Goal: Transaction & Acquisition: Purchase product/service

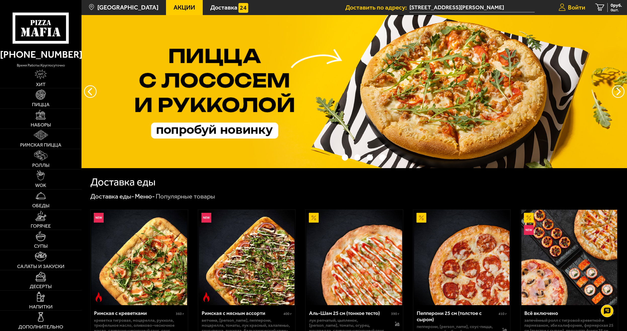
click at [562, 8] on icon at bounding box center [561, 8] width 7 height 8
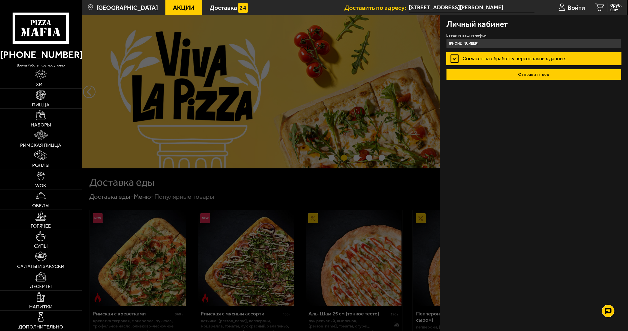
type input "[PHONE_NUMBER]"
click at [513, 76] on button "Отправить код" at bounding box center [533, 74] width 175 height 11
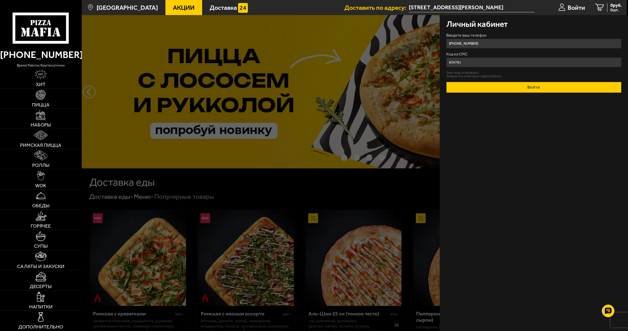
type input "839781"
click at [535, 84] on button "Войти" at bounding box center [533, 87] width 175 height 11
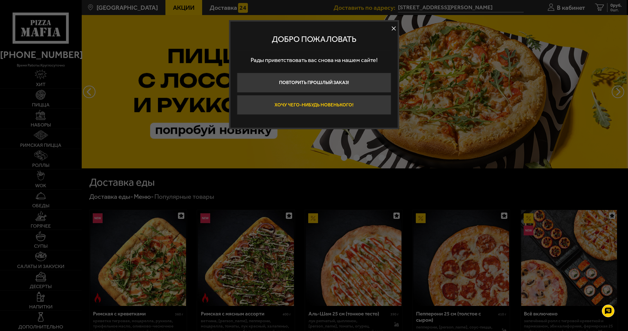
click at [354, 105] on button "Хочу чего-нибудь новенького!" at bounding box center [314, 105] width 154 height 20
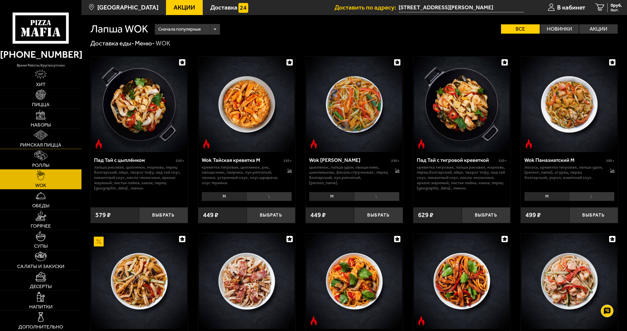
click at [49, 139] on link "Римская пицца" at bounding box center [40, 139] width 81 height 20
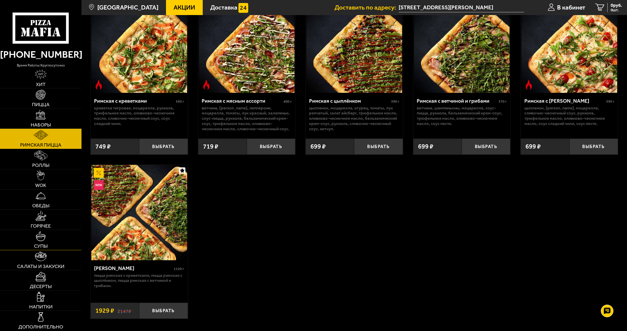
scroll to position [75, 0]
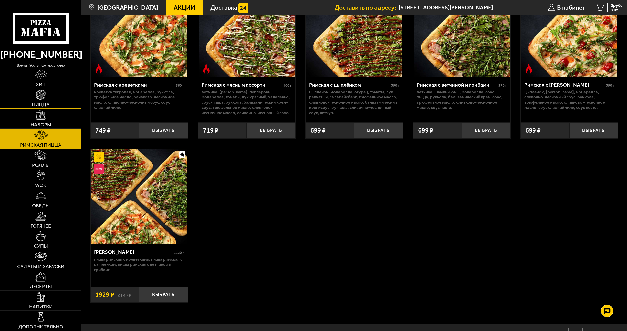
click at [44, 97] on img at bounding box center [41, 95] width 10 height 10
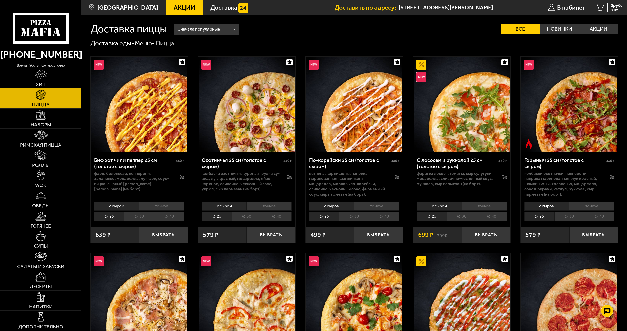
click at [39, 77] on img at bounding box center [41, 75] width 12 height 10
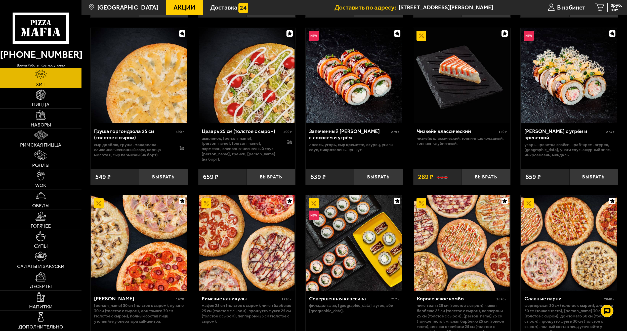
scroll to position [282, 0]
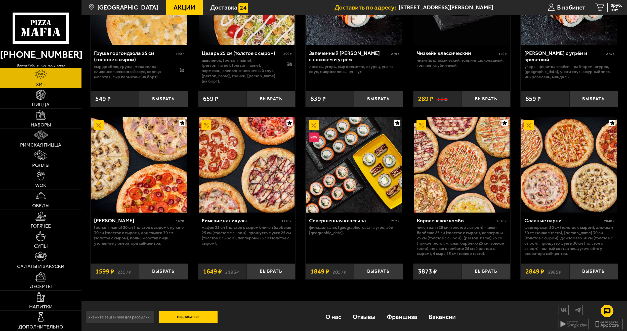
click at [228, 219] on div "Римские каникулы" at bounding box center [241, 221] width 78 height 6
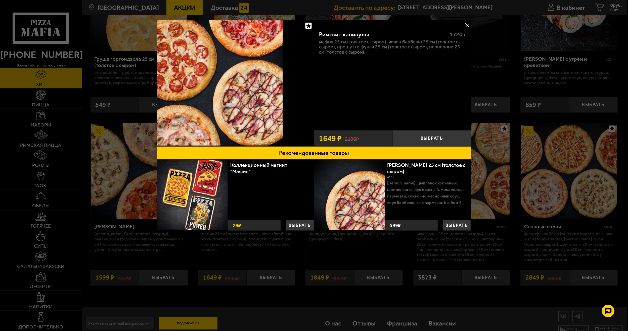
click at [466, 25] on button at bounding box center [467, 25] width 8 height 8
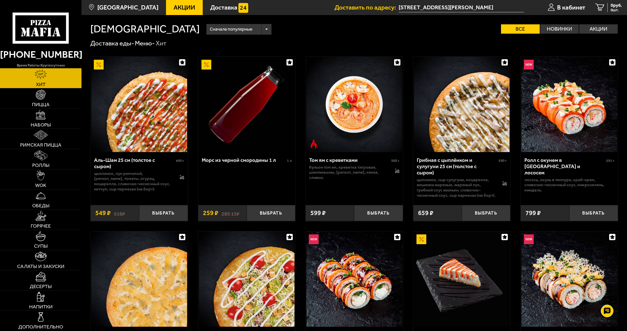
click at [175, 8] on span "Акции" at bounding box center [184, 8] width 22 height 6
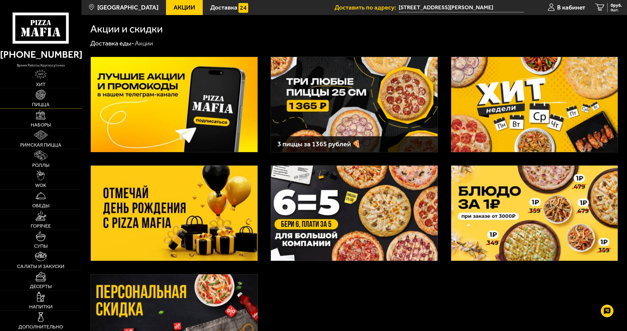
click at [48, 97] on link "Пицца" at bounding box center [40, 98] width 81 height 20
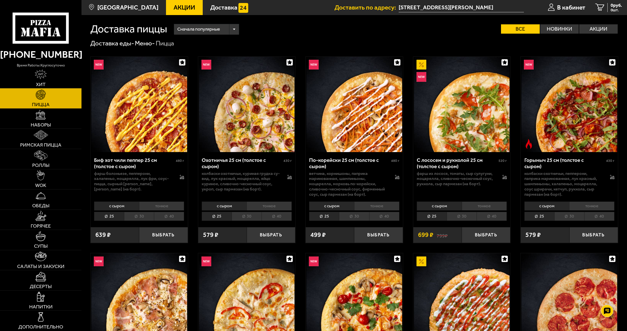
click at [243, 216] on li "30" at bounding box center [246, 216] width 30 height 9
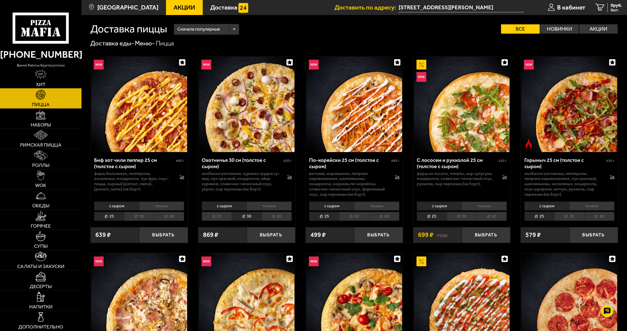
click at [355, 216] on li "30" at bounding box center [354, 216] width 30 height 9
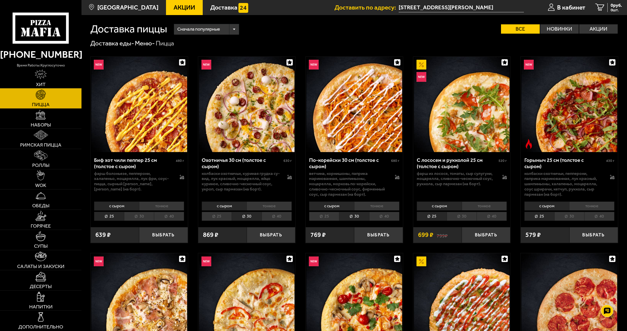
click at [459, 214] on li "30" at bounding box center [461, 216] width 30 height 9
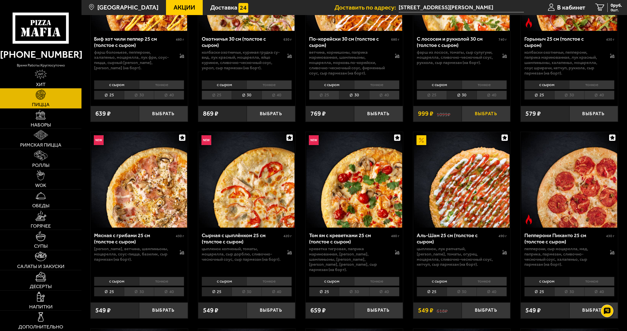
scroll to position [126, 0]
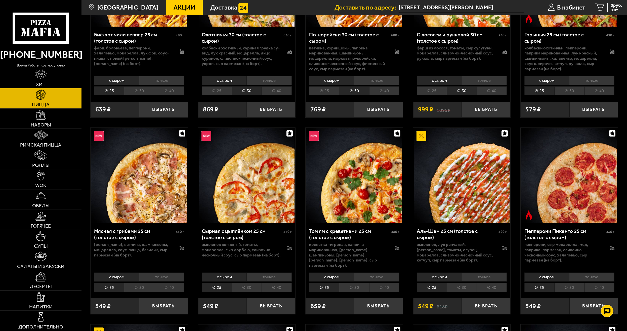
click at [574, 93] on li "30" at bounding box center [569, 90] width 30 height 9
click at [457, 283] on li "30" at bounding box center [461, 287] width 30 height 9
